Goal: Information Seeking & Learning: Learn about a topic

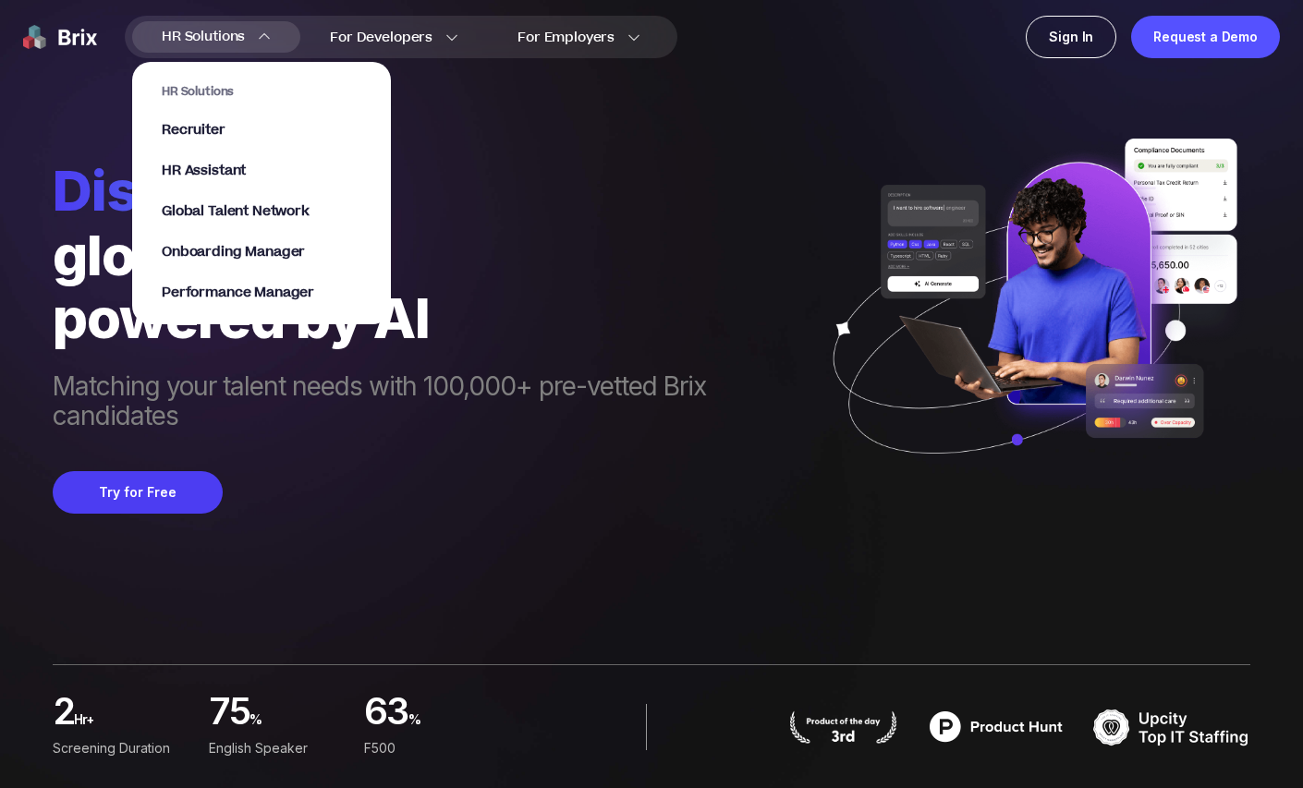
click at [207, 49] on section "HR Solutions Recruiter HR Assistant Global Talent Network Onboarding Manager Pe…" at bounding box center [261, 183] width 259 height 281
click at [222, 211] on span "Global Talent Network" at bounding box center [236, 212] width 148 height 21
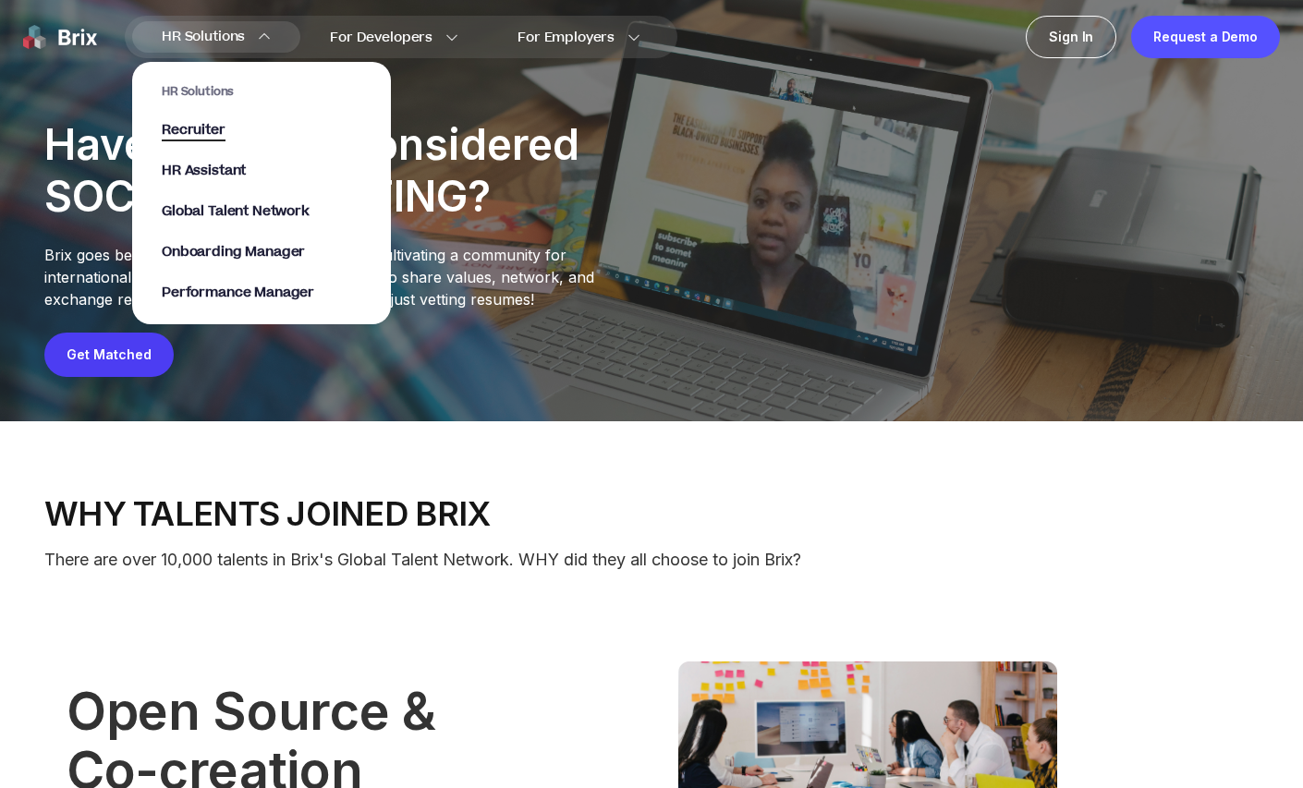
click at [202, 128] on span "Recruiter" at bounding box center [194, 130] width 64 height 21
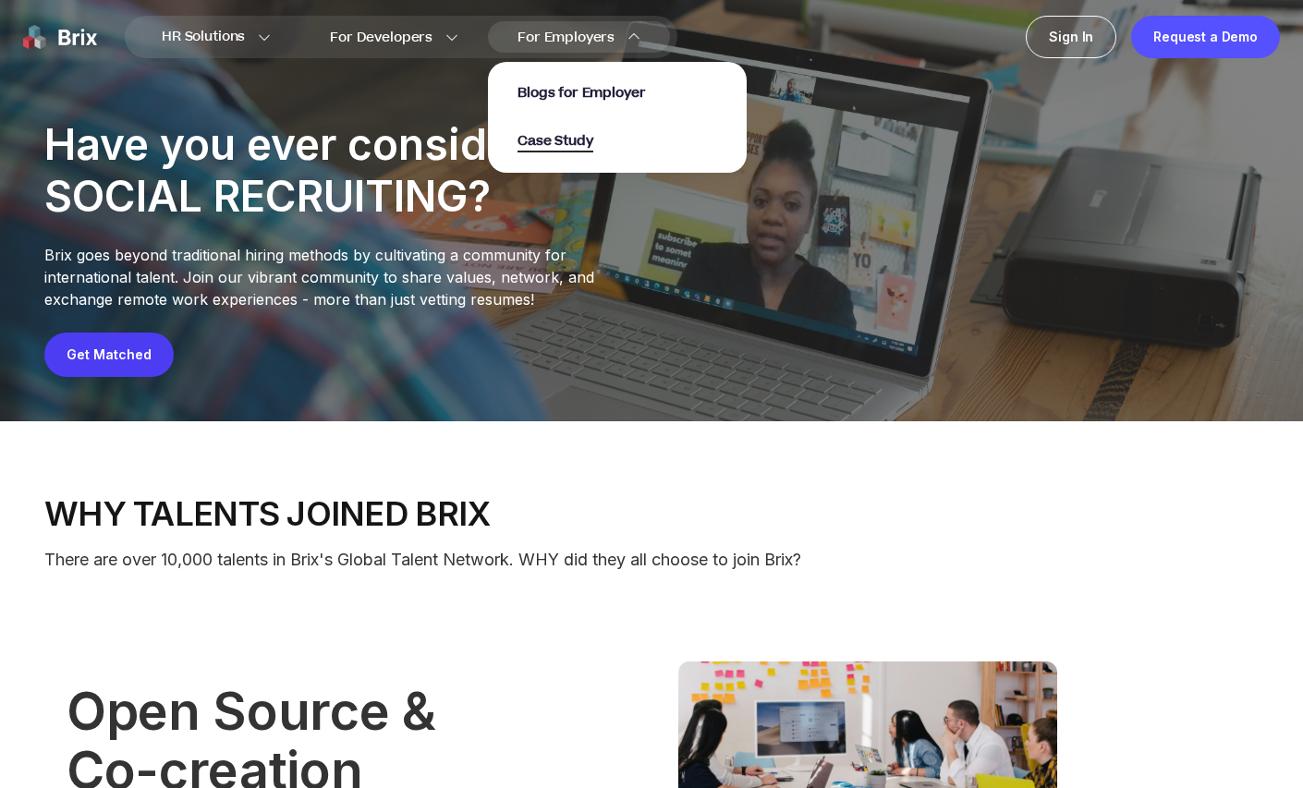
click at [564, 137] on span "Case Study" at bounding box center [556, 141] width 76 height 21
